Goal: Task Accomplishment & Management: Manage account settings

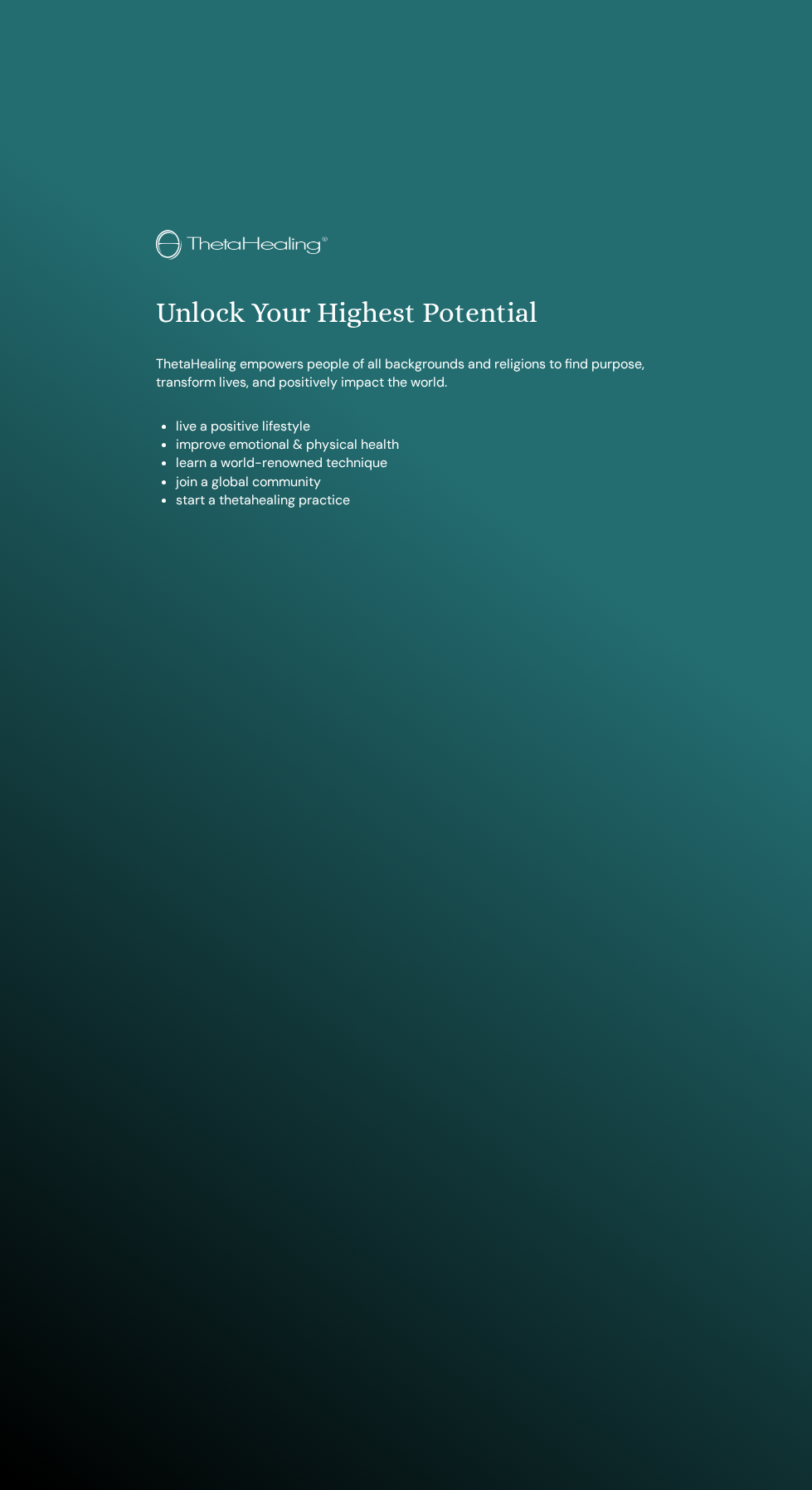
scroll to position [1355, 0]
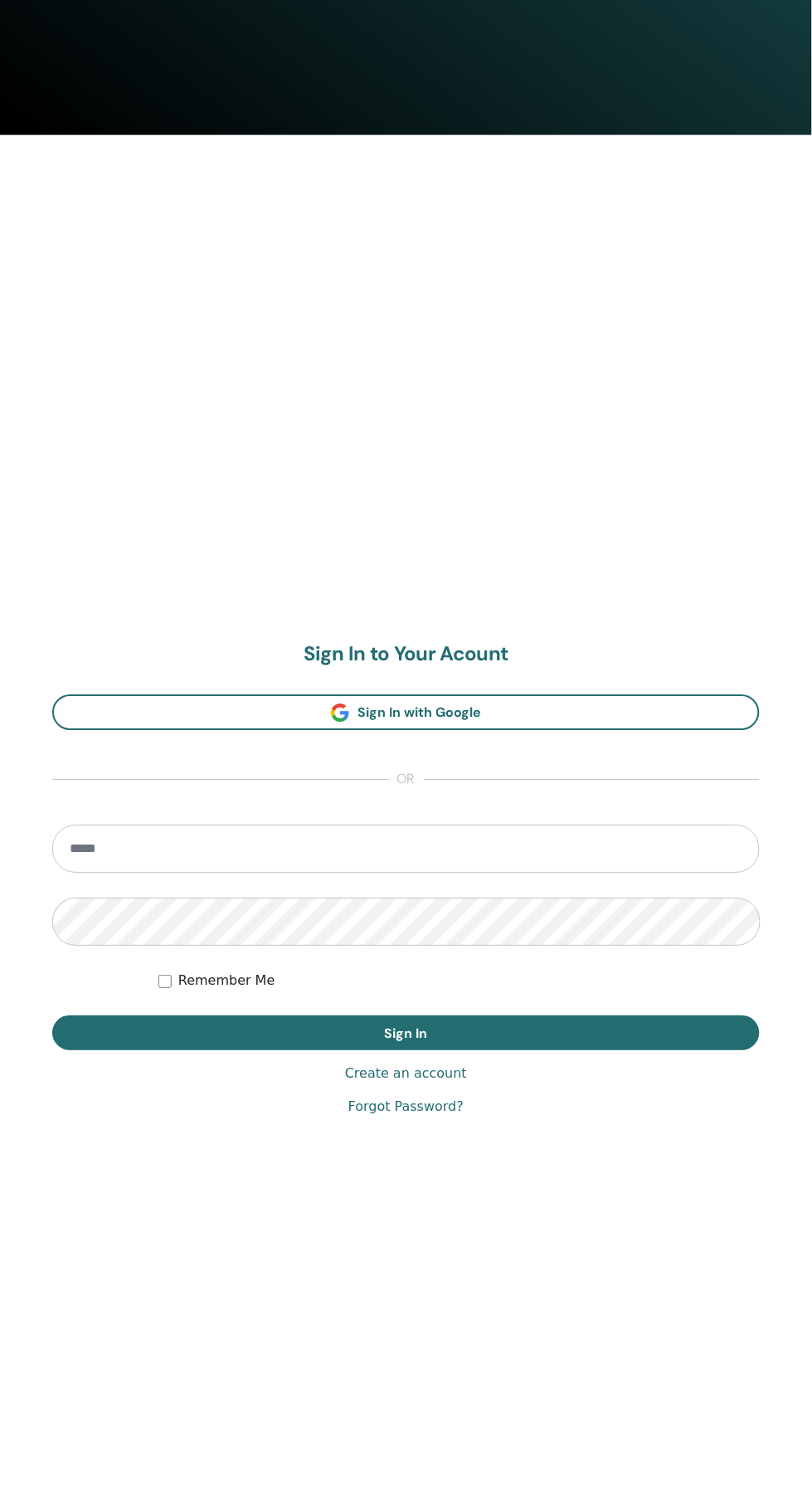
click at [633, 849] on input "email" at bounding box center [406, 850] width 708 height 48
type input "**********"
click at [52, 1017] on button "Sign In" at bounding box center [406, 1034] width 708 height 35
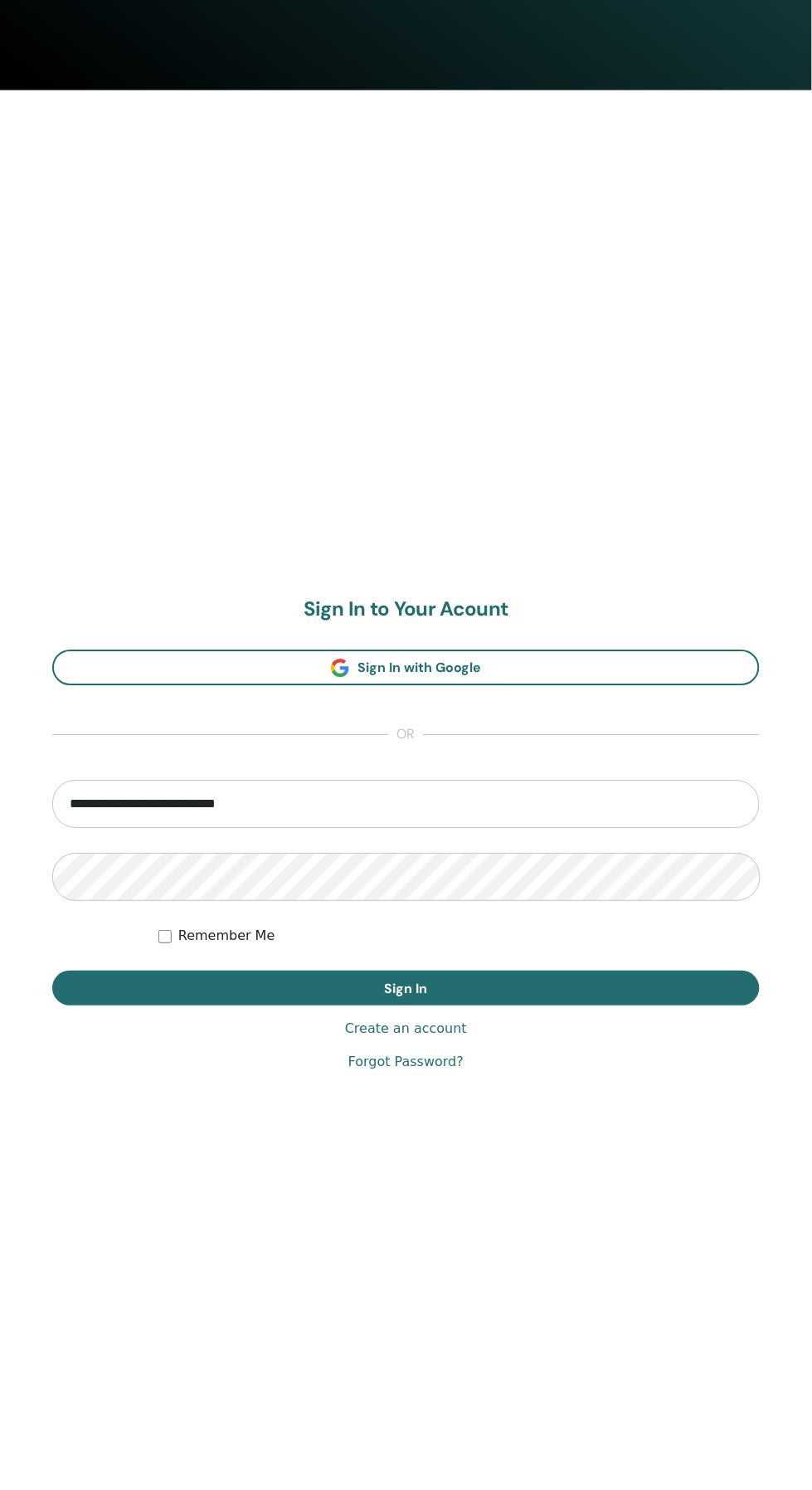
scroll to position [1485, 0]
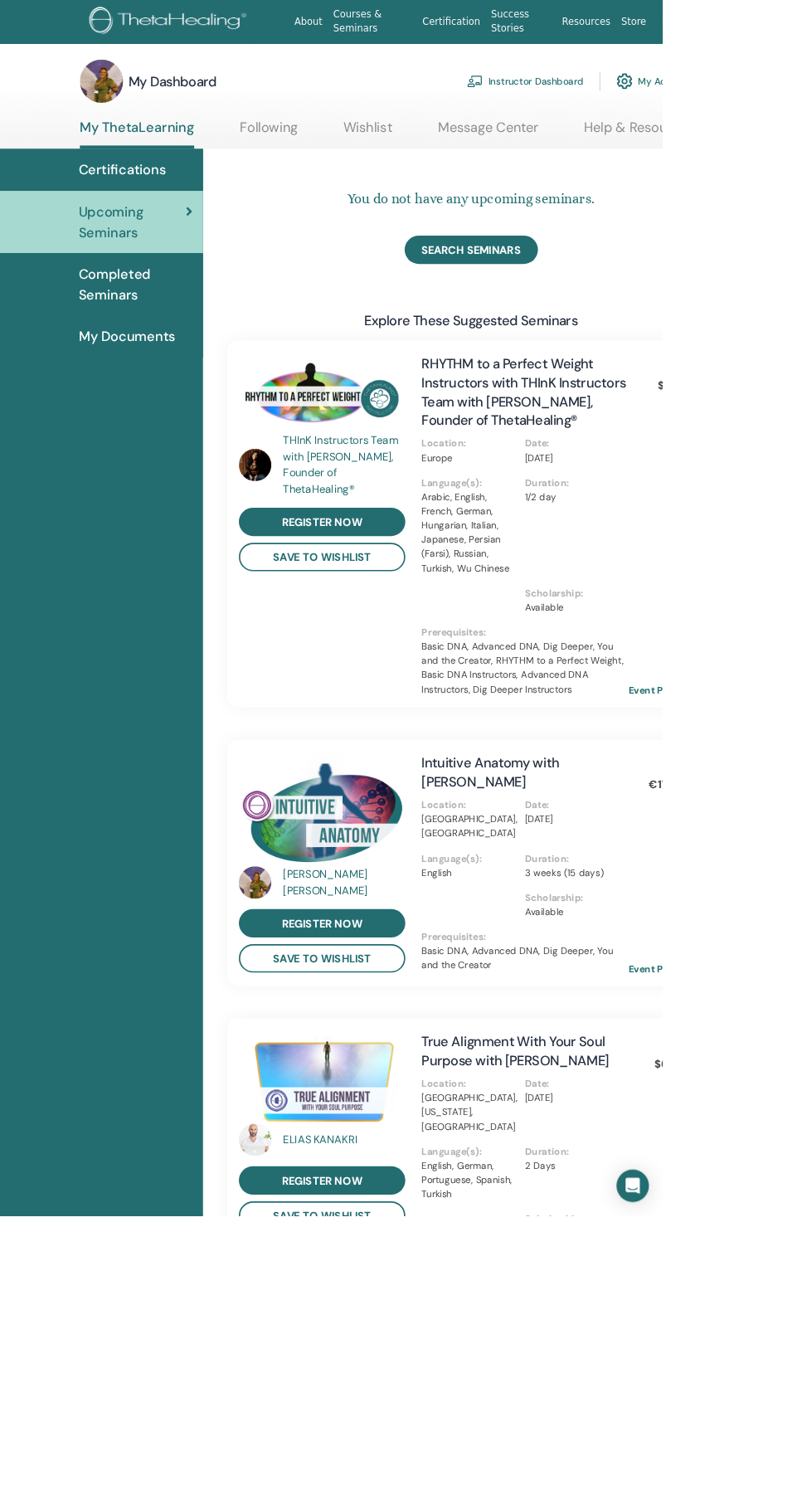
click at [811, 41] on link "1" at bounding box center [827, 27] width 58 height 53
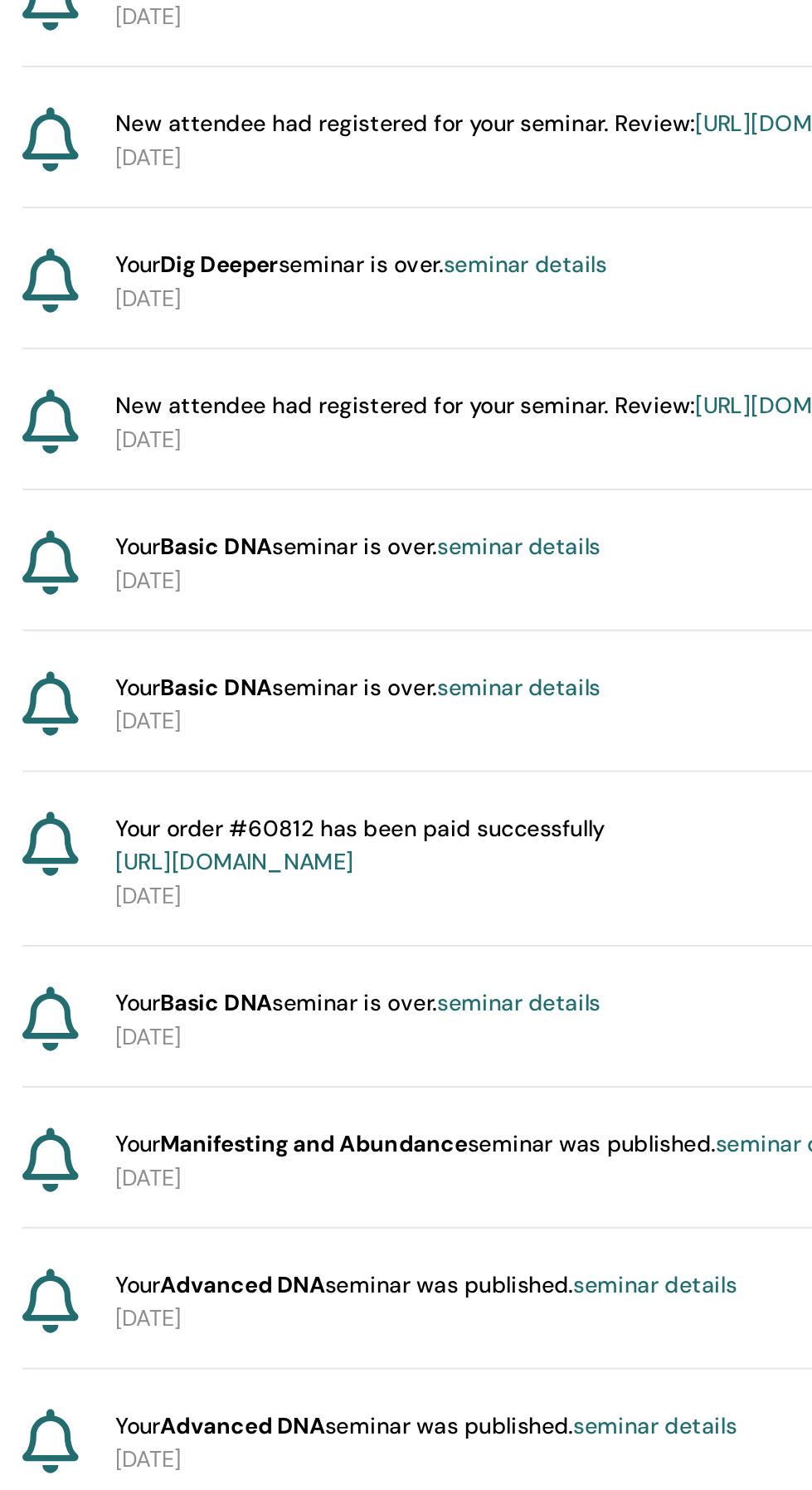
click at [516, 672] on link "seminar details" at bounding box center [506, 664] width 84 height 15
click at [516, 599] on link "seminar details" at bounding box center [506, 591] width 84 height 15
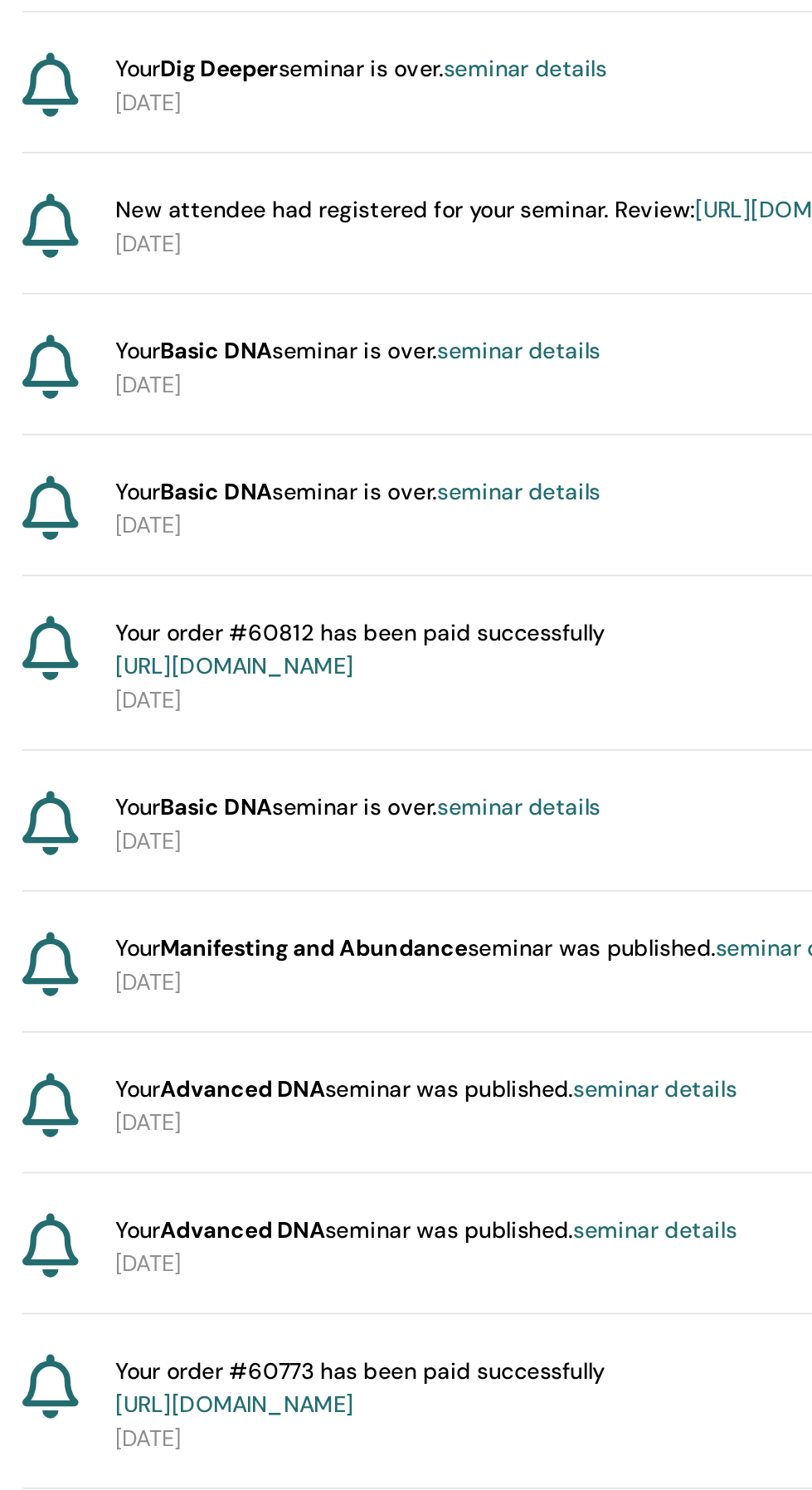
click at [520, 835] on link "seminar details" at bounding box center [506, 828] width 84 height 15
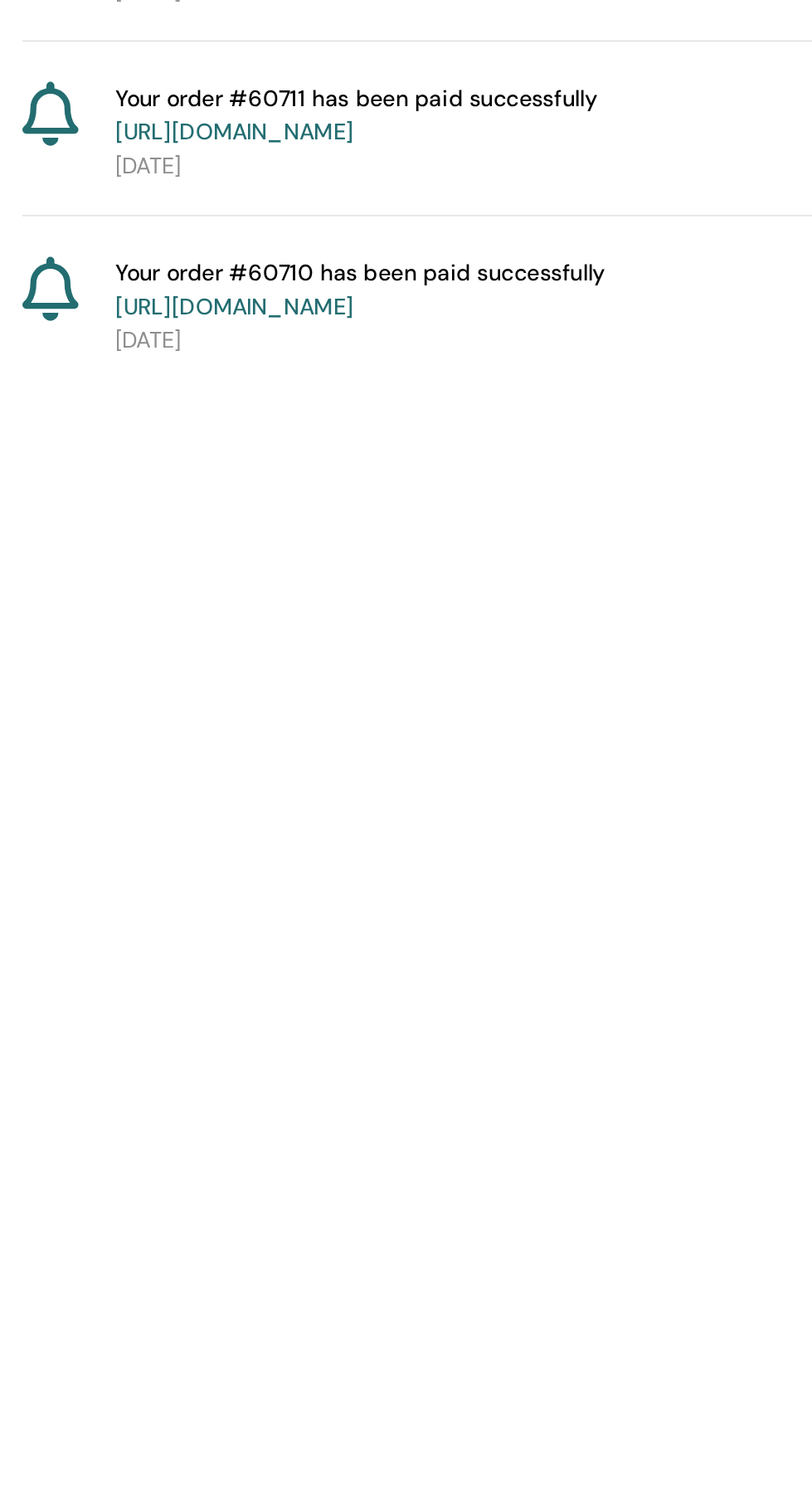
scroll to position [686, 0]
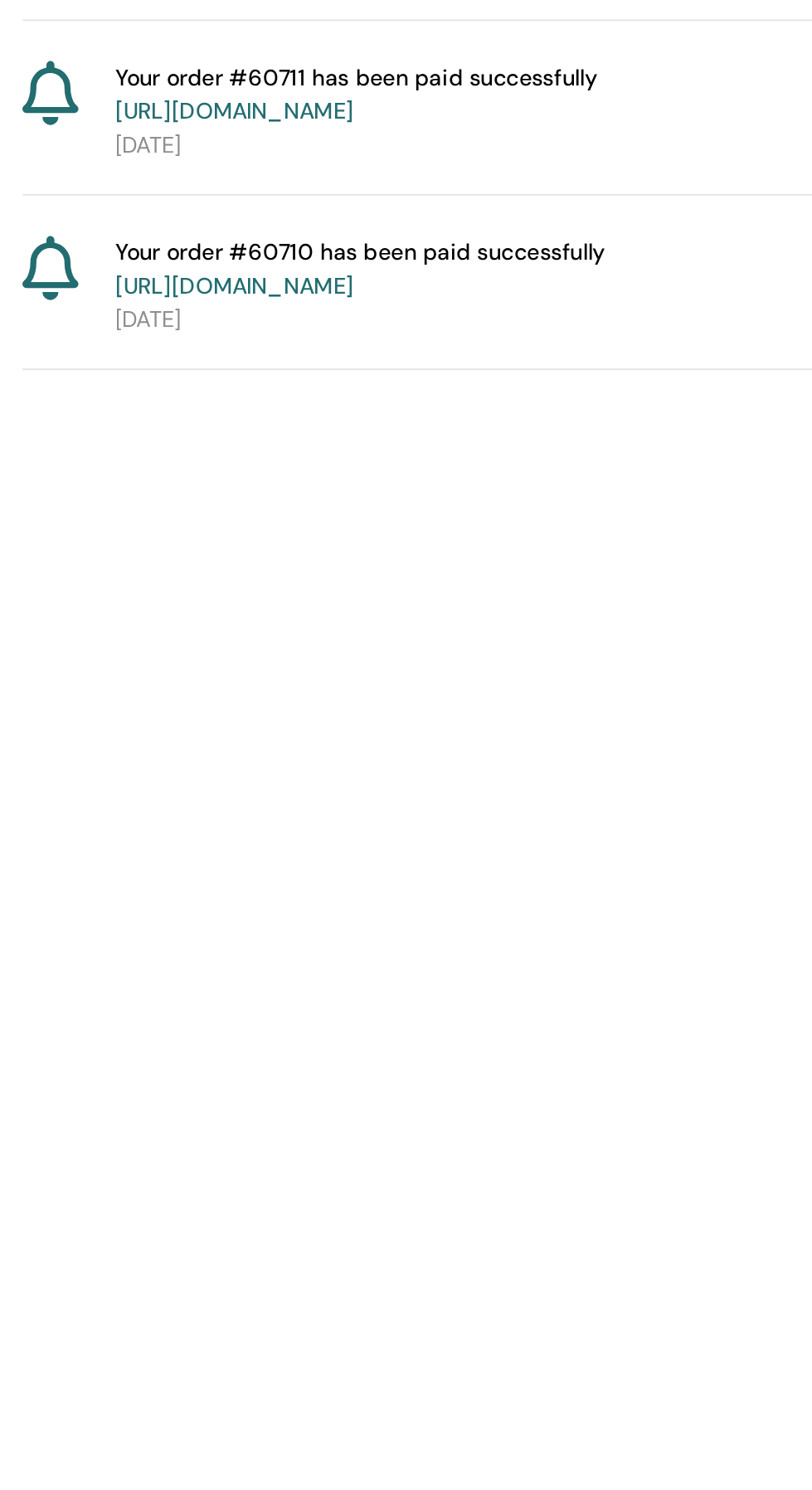
click at [600, 1489] on link "seminar details" at bounding box center [581, 1511] width 84 height 15
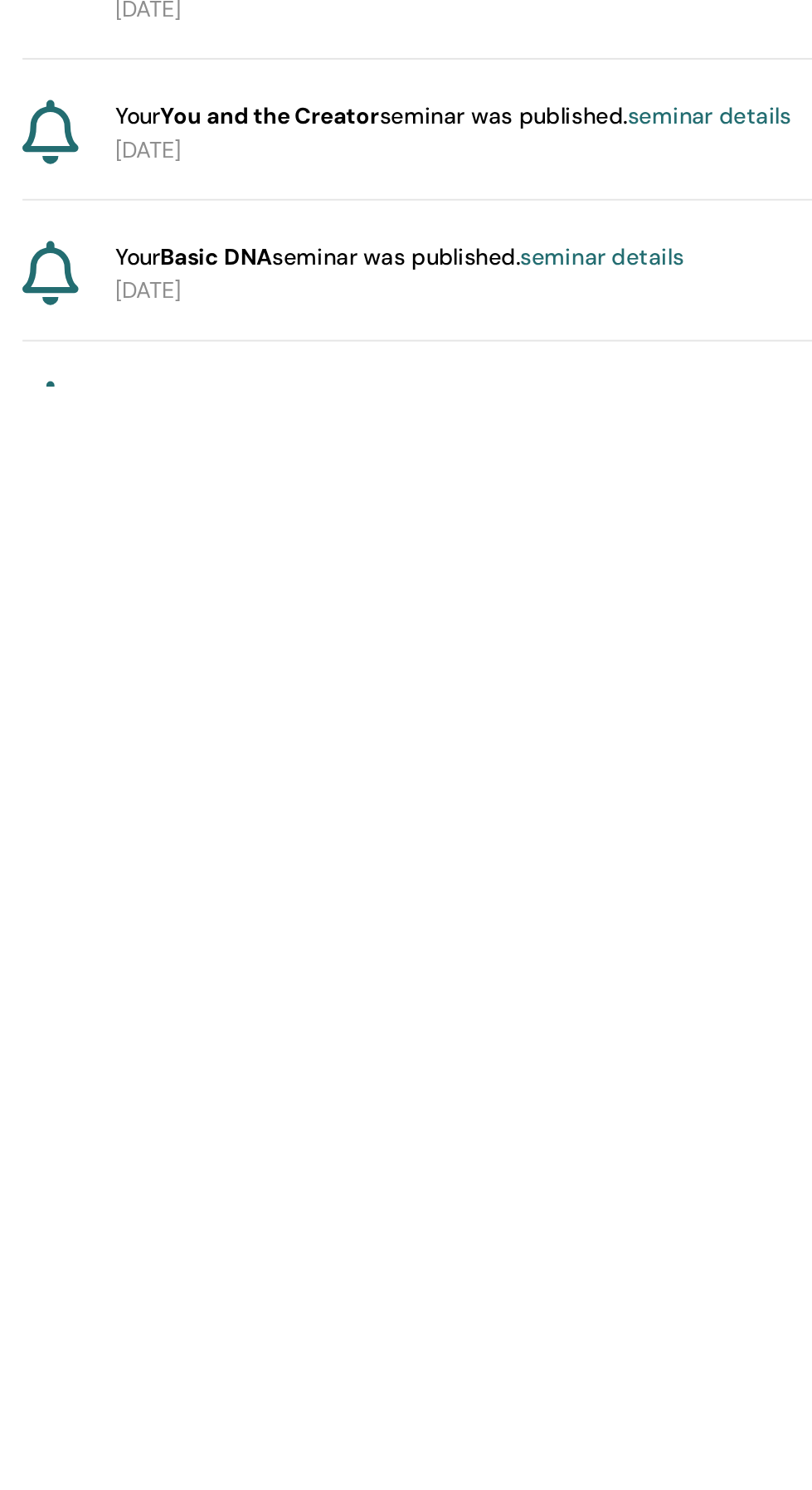
scroll to position [2378, 0]
click at [567, 1489] on link "seminar details" at bounding box center [538, 1495] width 84 height 15
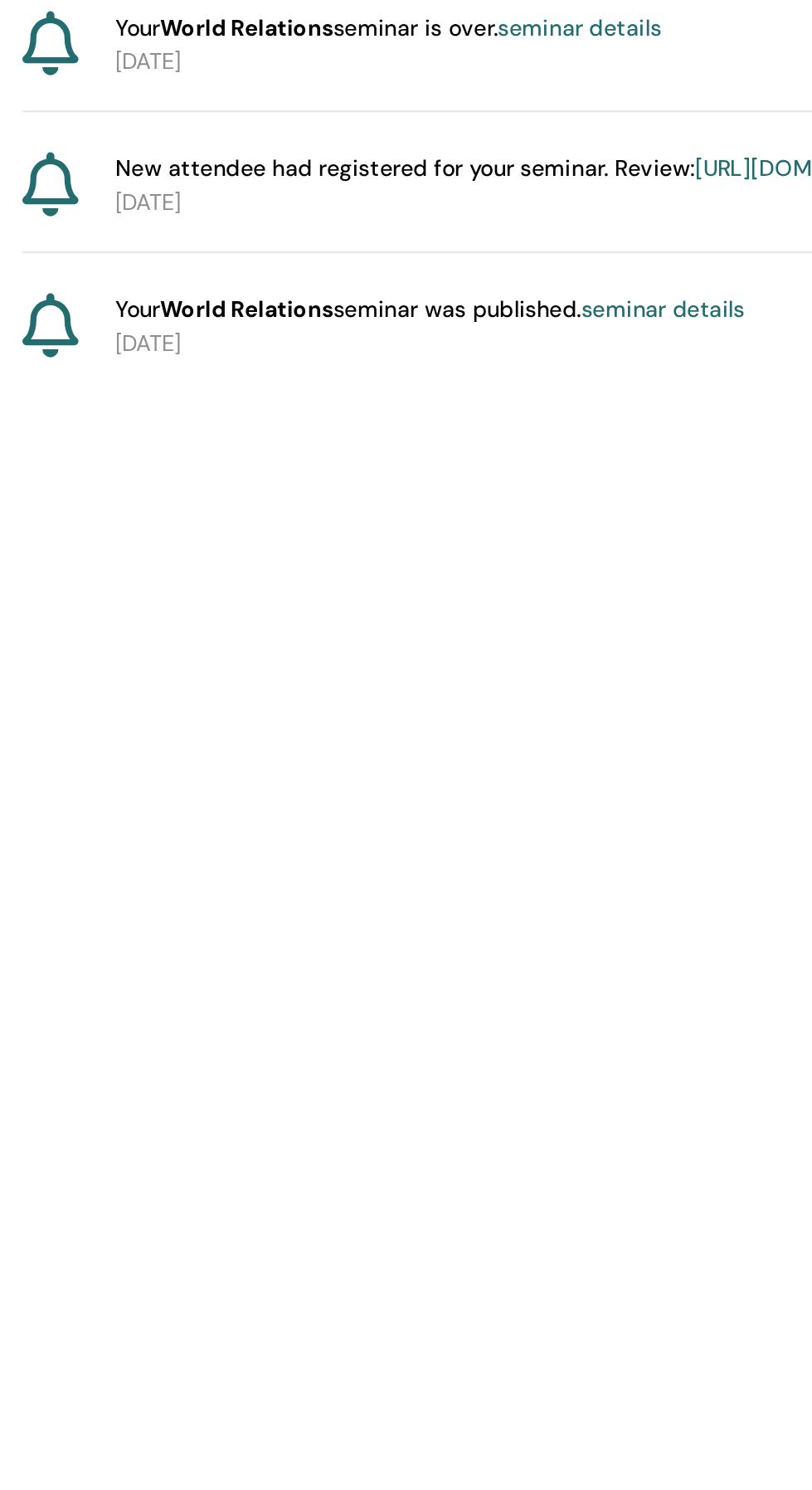
scroll to position [8986, 0]
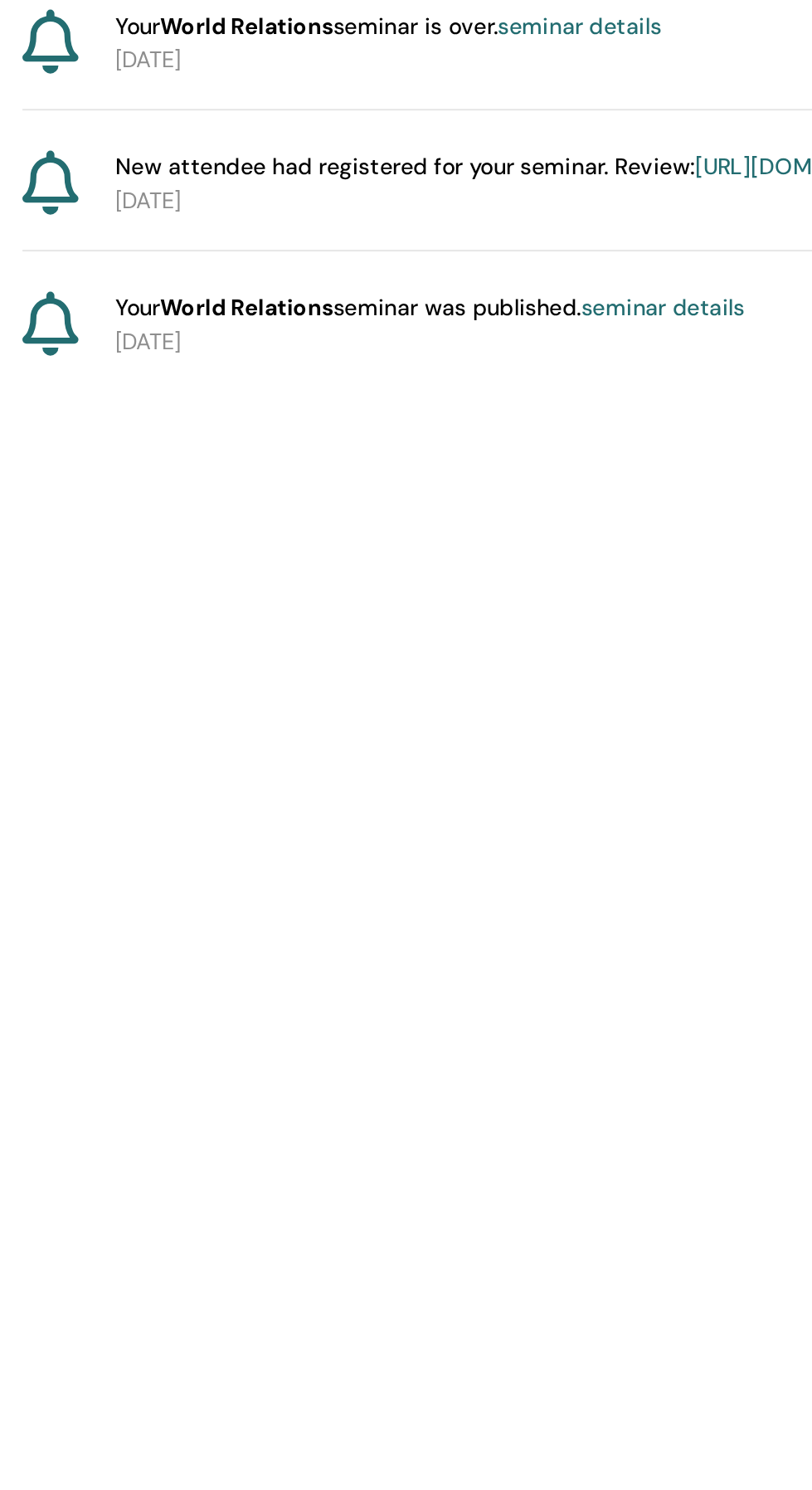
click at [608, 1457] on link "seminar details" at bounding box center [581, 1449] width 84 height 15
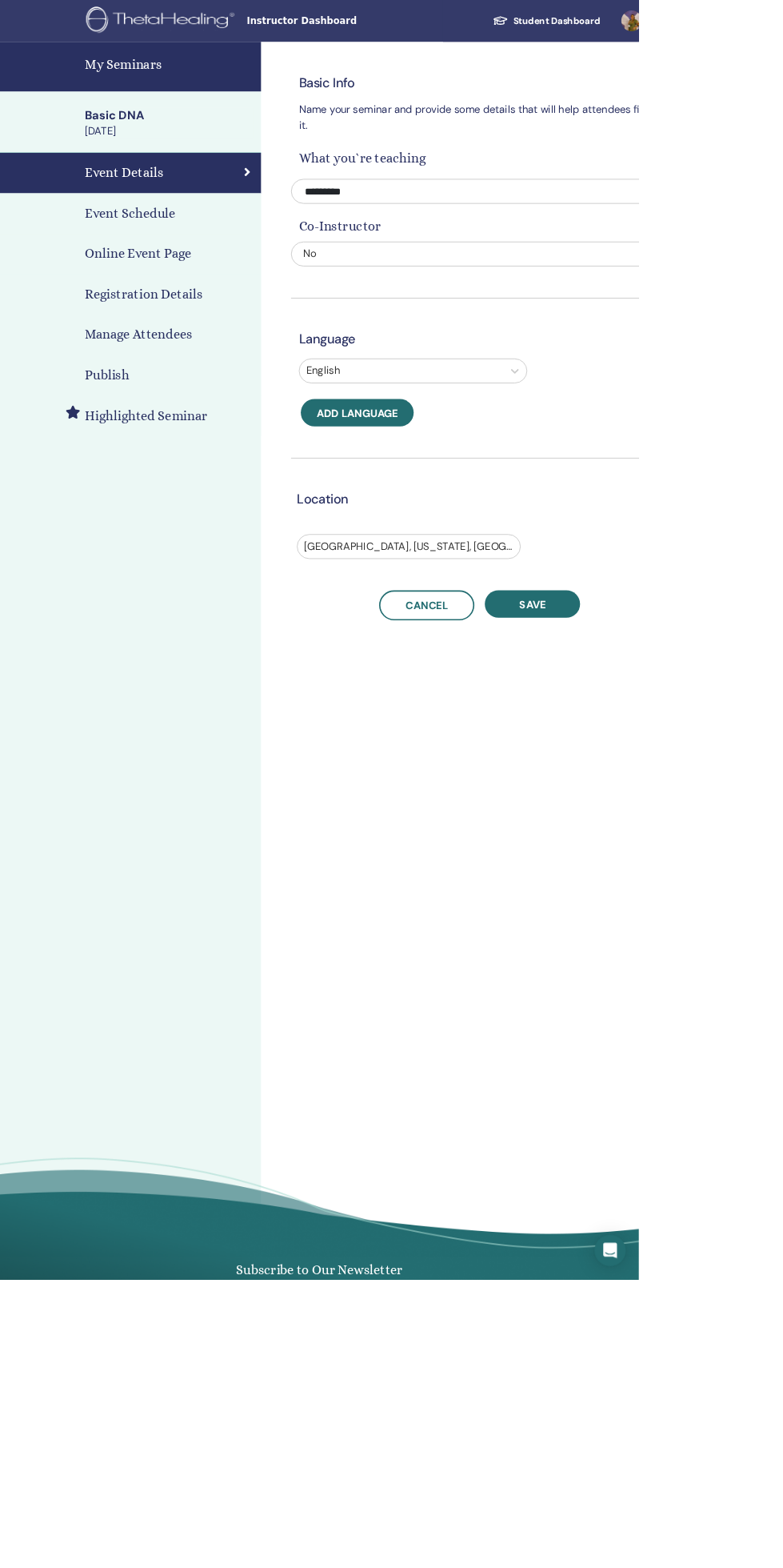
click at [197, 405] on h4 "Manage Attendees" at bounding box center [169, 410] width 132 height 24
click at [182, 410] on h4 "Manage Attendees" at bounding box center [169, 410] width 132 height 24
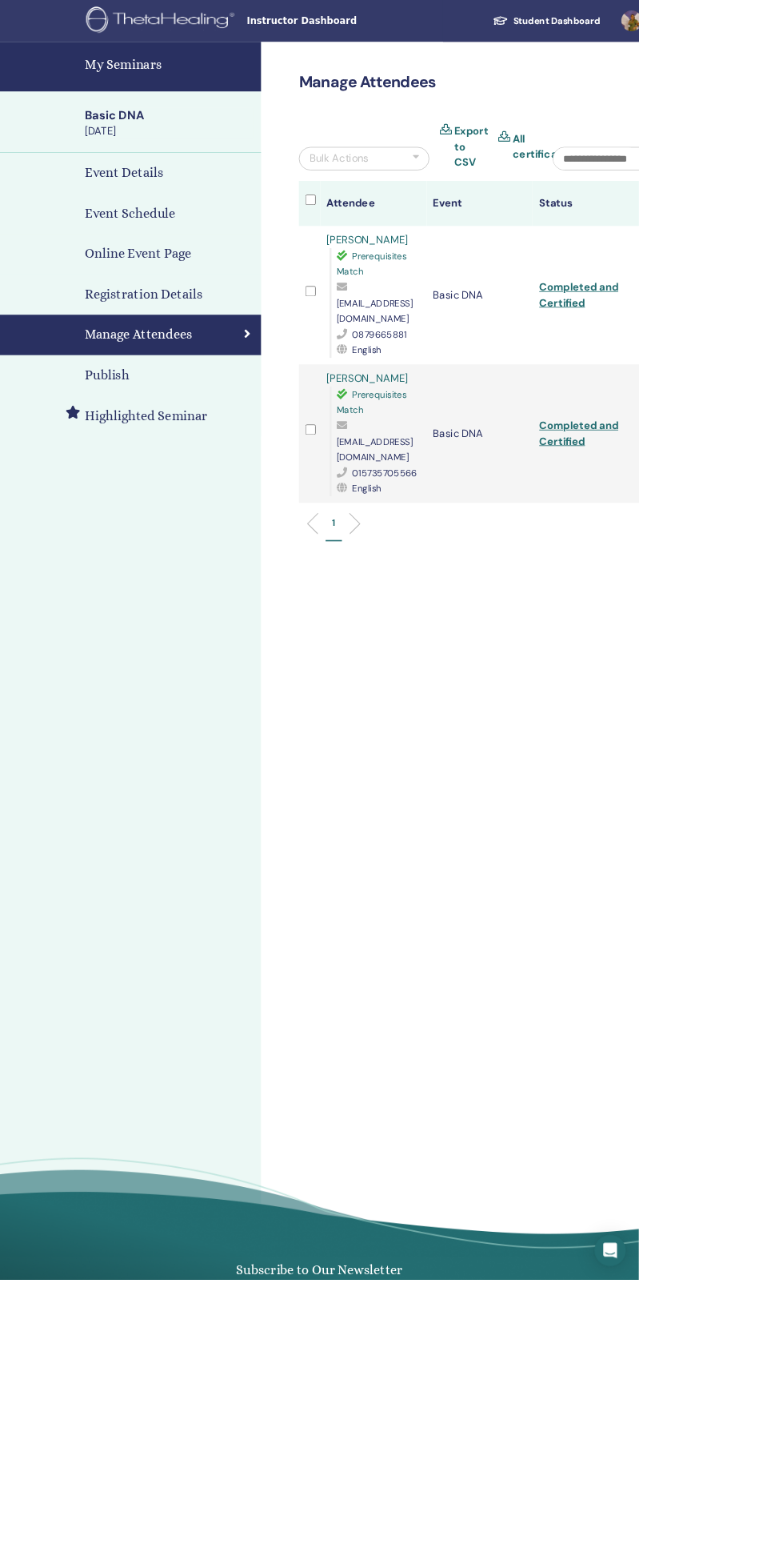
click at [454, 455] on link "Selam Yemane" at bounding box center [450, 464] width 100 height 17
click at [461, 292] on link "Siobhan Dwyer" at bounding box center [450, 294] width 100 height 17
click at [453, 455] on link "Selam Yemane" at bounding box center [450, 464] width 100 height 17
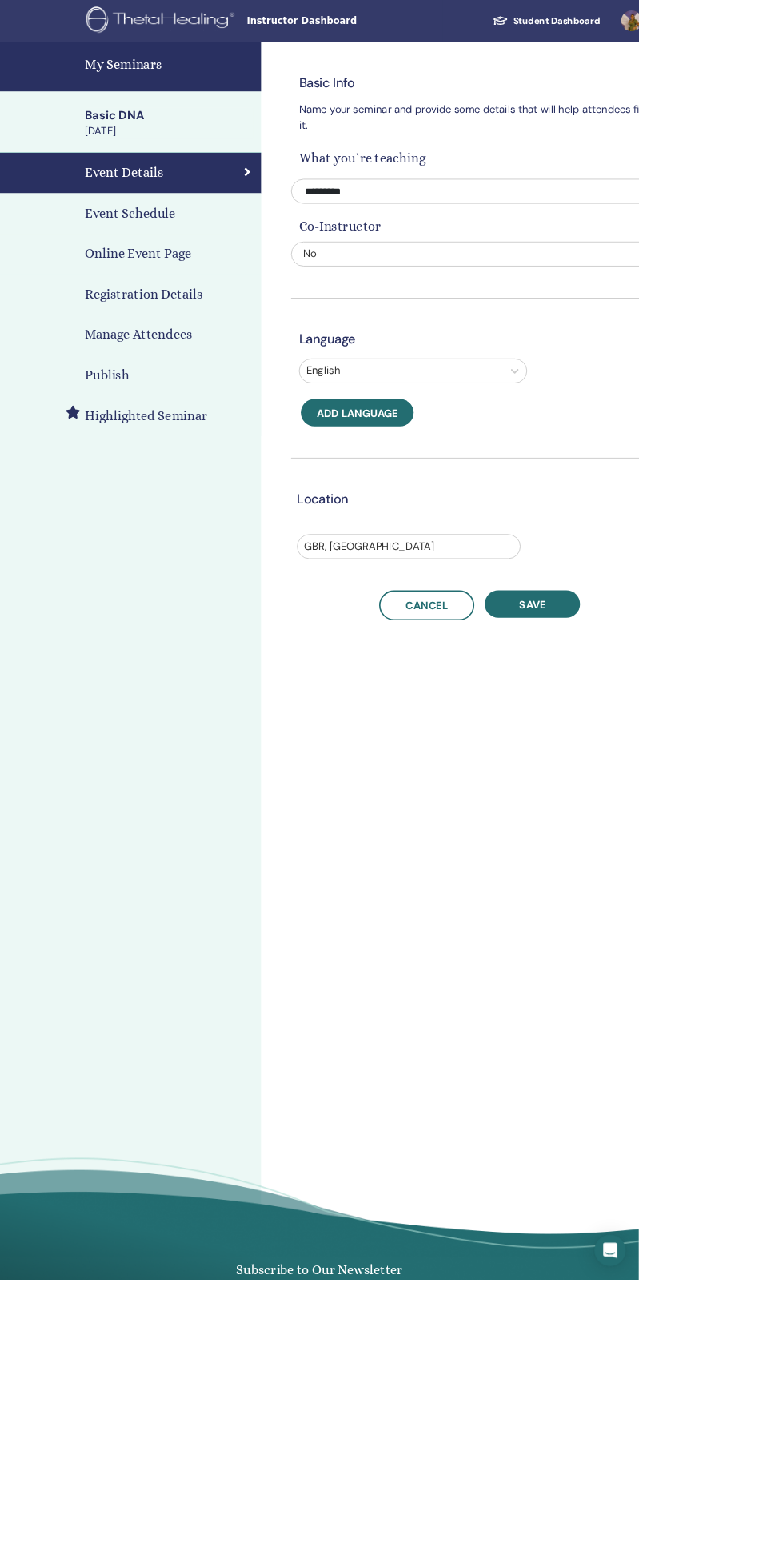
click at [237, 401] on div "Manage Attendees" at bounding box center [159, 410] width 294 height 24
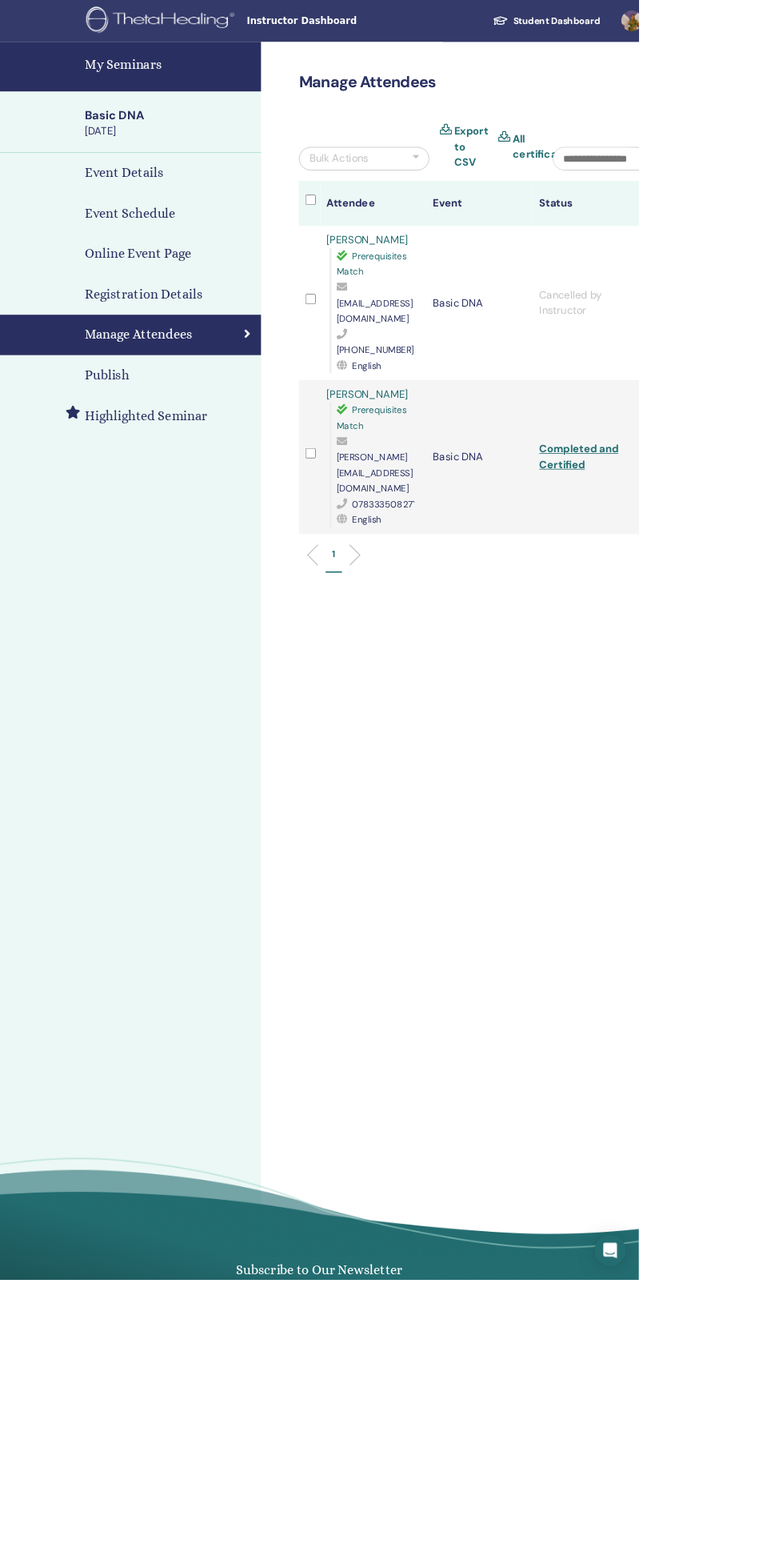
click at [455, 475] on link "[PERSON_NAME]" at bounding box center [450, 483] width 100 height 17
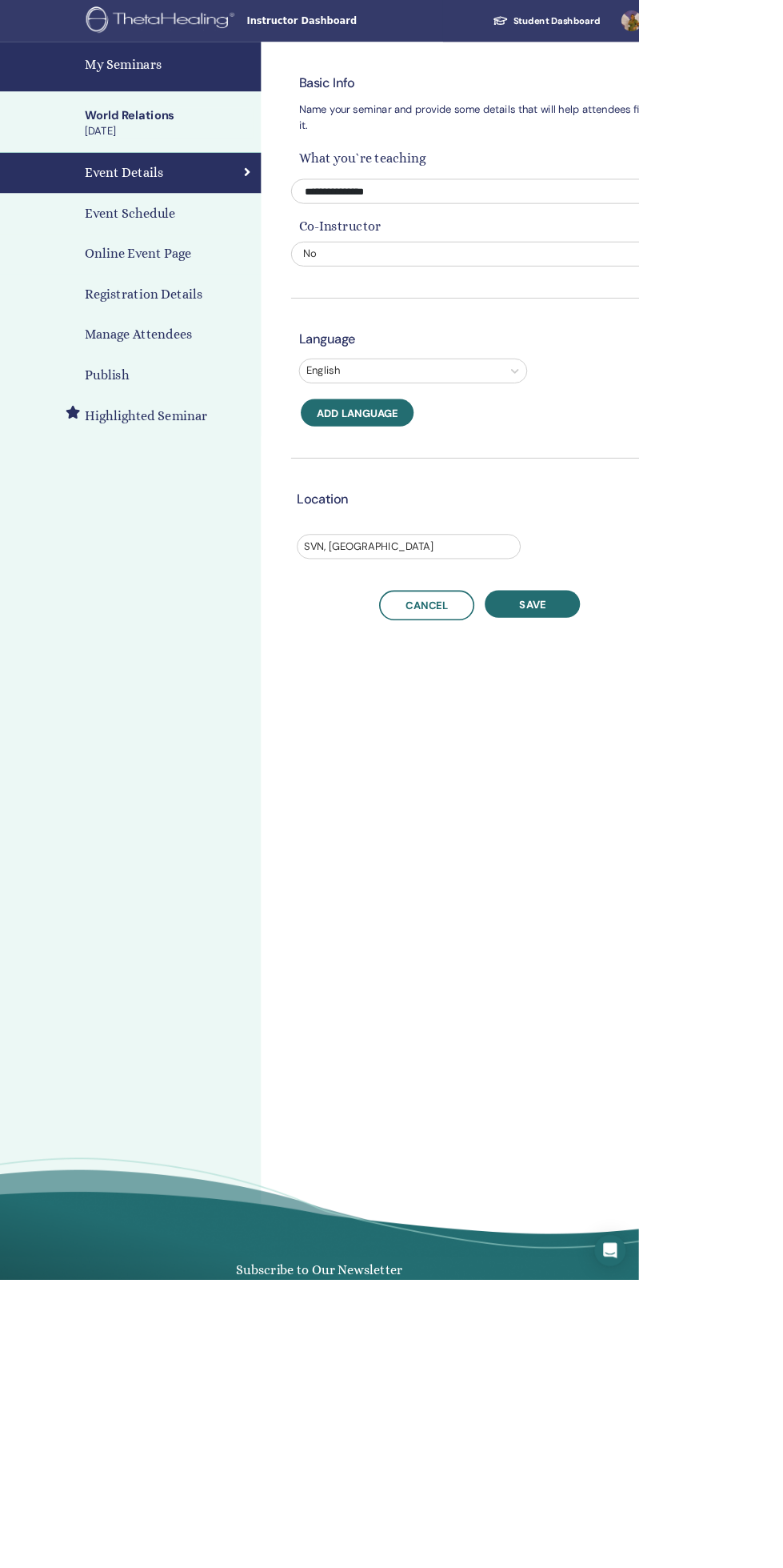
click at [219, 404] on h4 "Manage Attendees" at bounding box center [169, 410] width 132 height 24
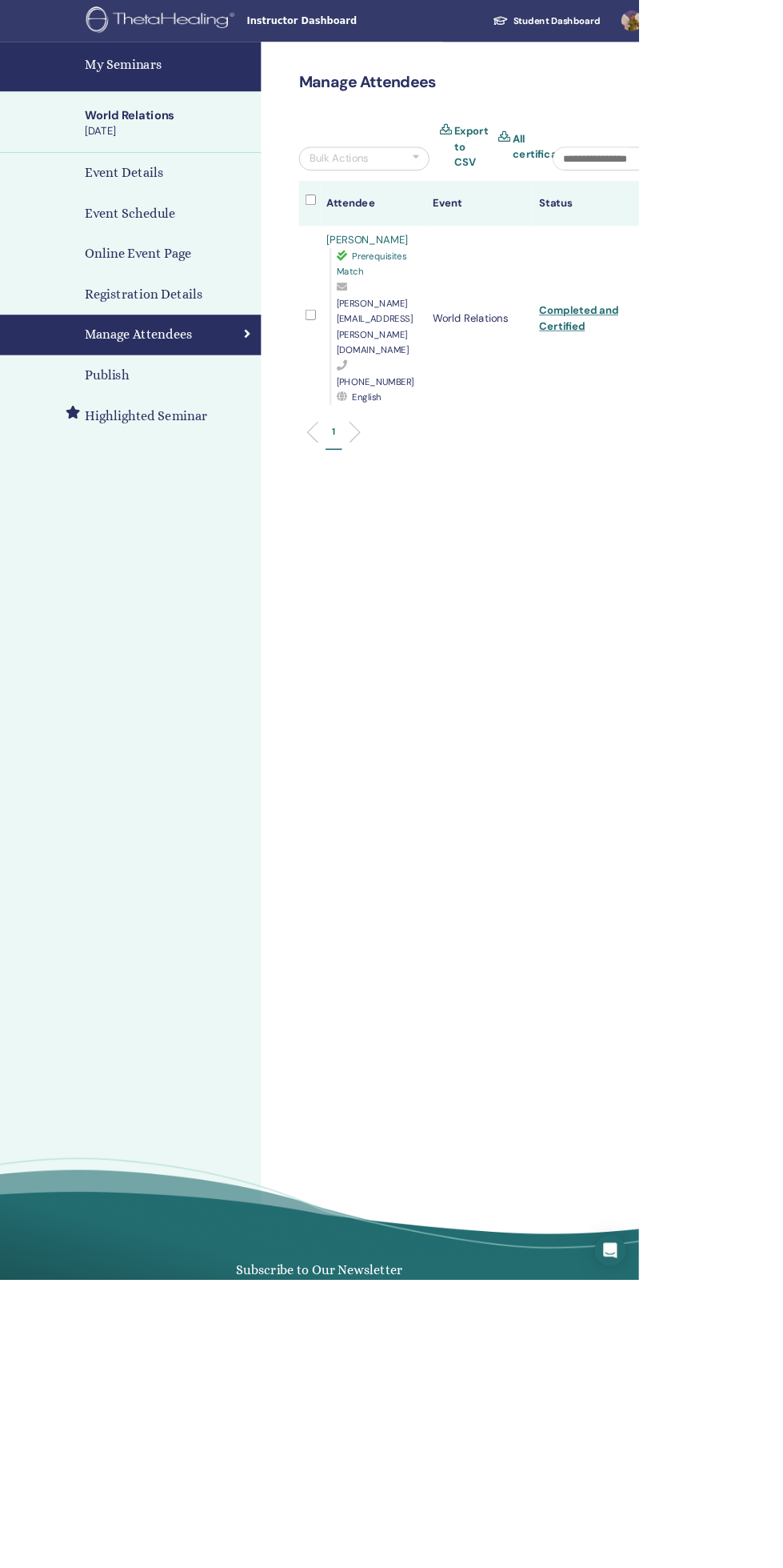
click at [458, 294] on link "TEJA ŠIMENC" at bounding box center [450, 294] width 100 height 17
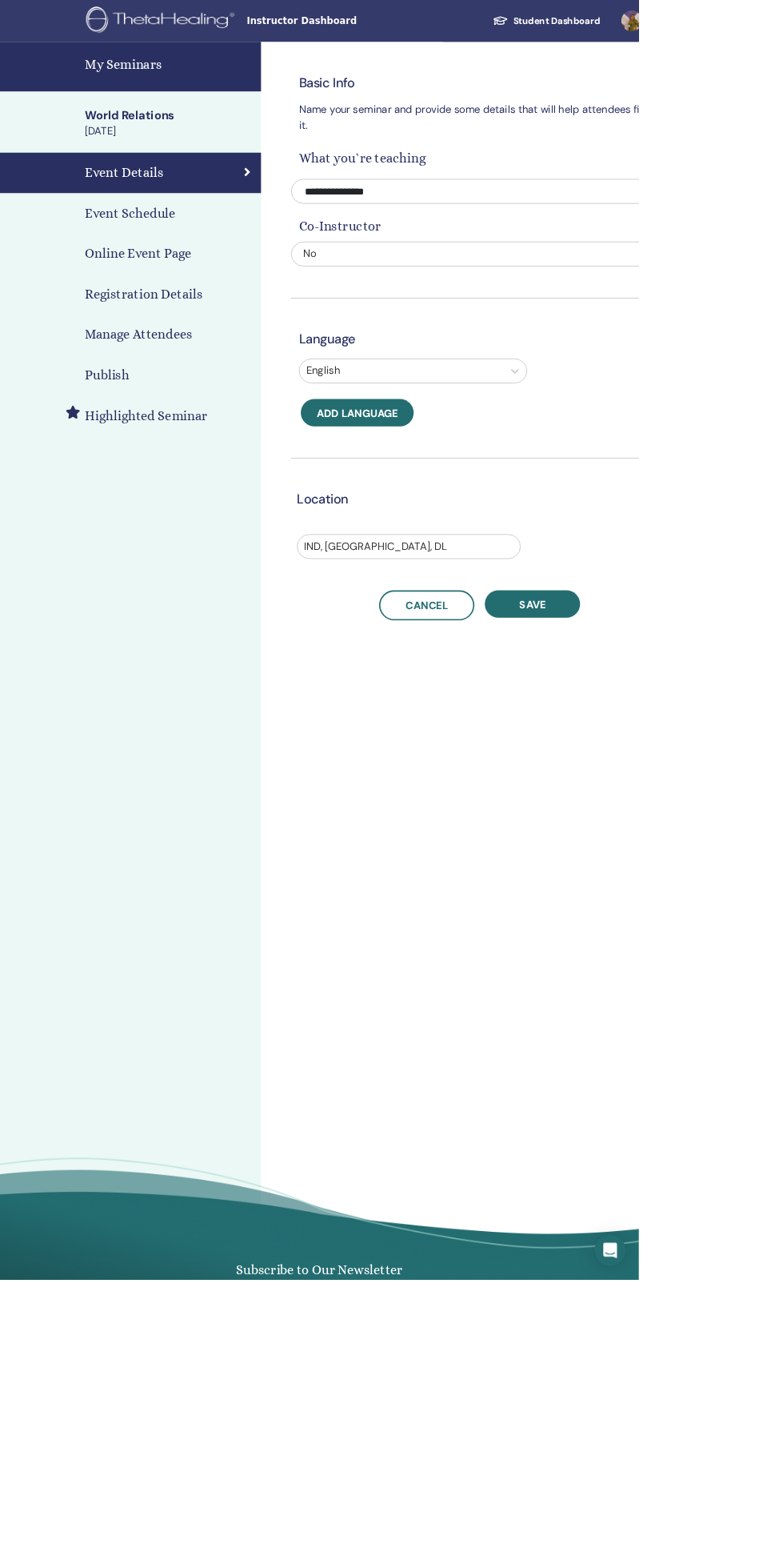
click at [168, 416] on h4 "Manage Attendees" at bounding box center [169, 410] width 132 height 24
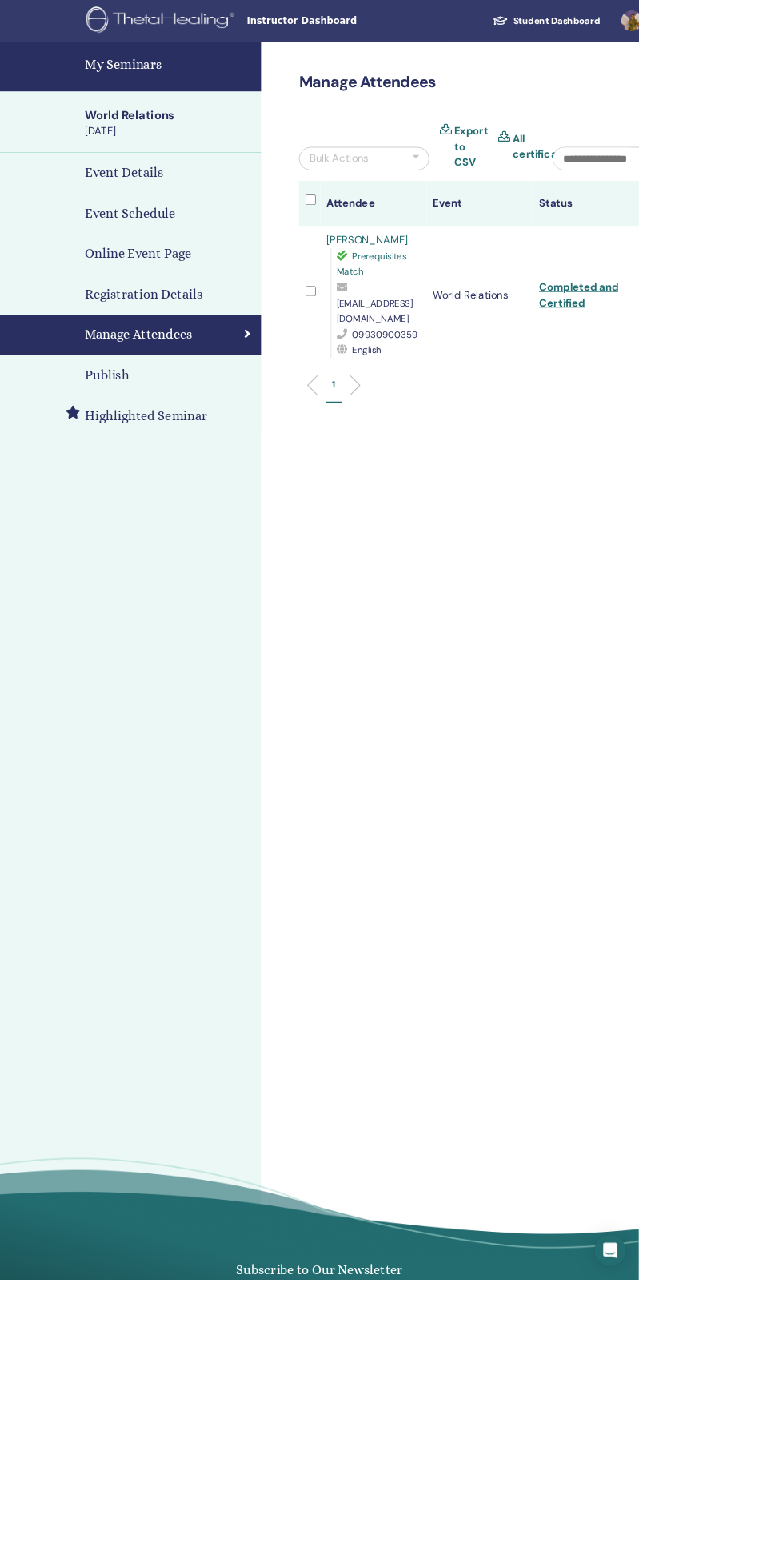
click at [438, 289] on link "pooja shah" at bounding box center [450, 294] width 100 height 17
